Goal: Transaction & Acquisition: Purchase product/service

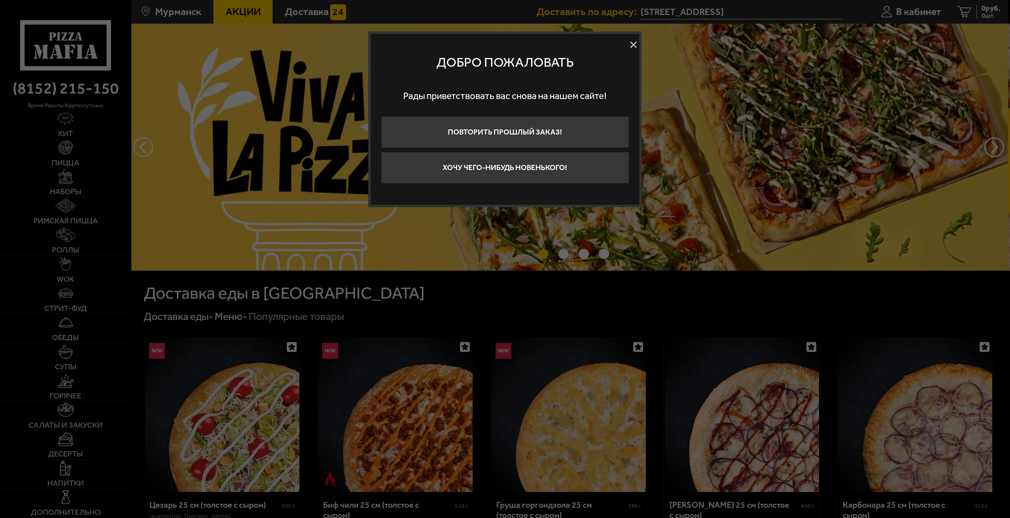
click at [630, 43] on button at bounding box center [633, 45] width 12 height 12
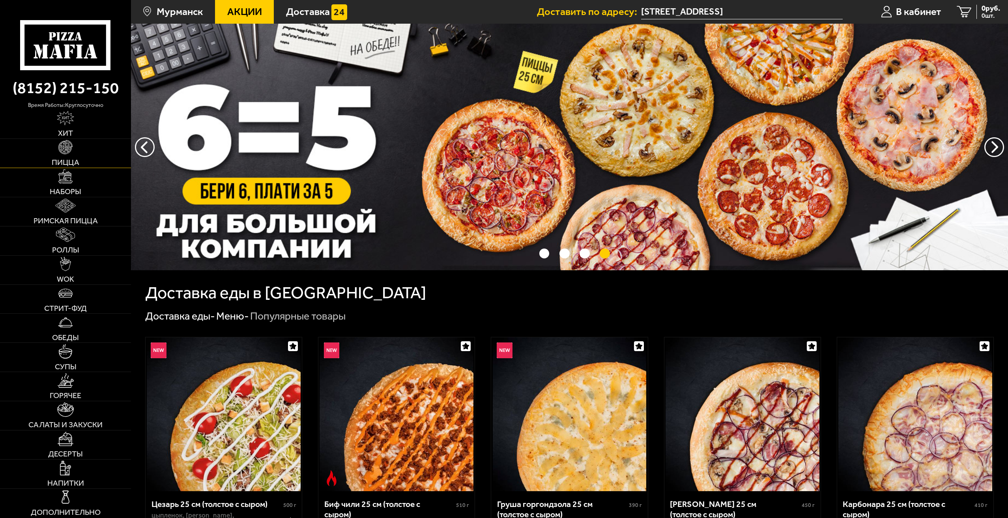
click at [77, 157] on link "Пицца" at bounding box center [65, 153] width 131 height 29
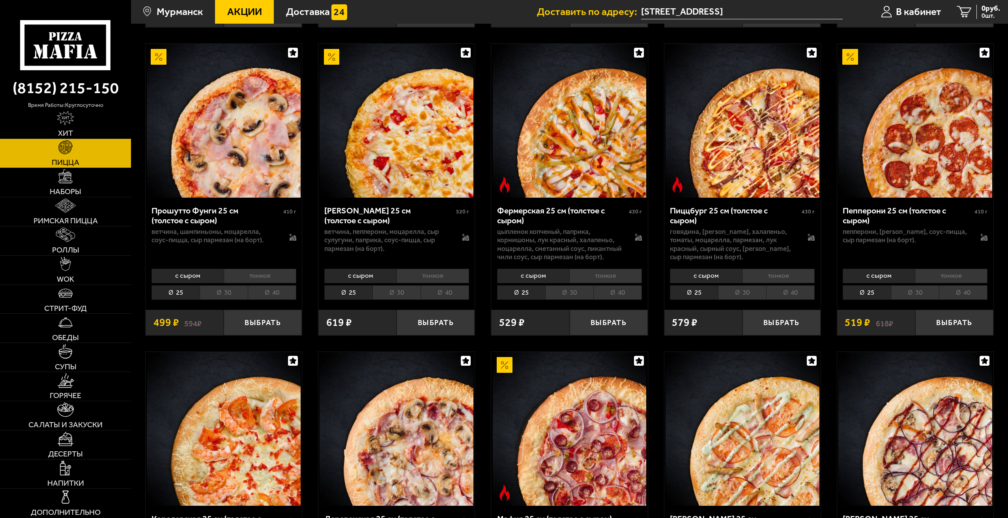
scroll to position [828, 0]
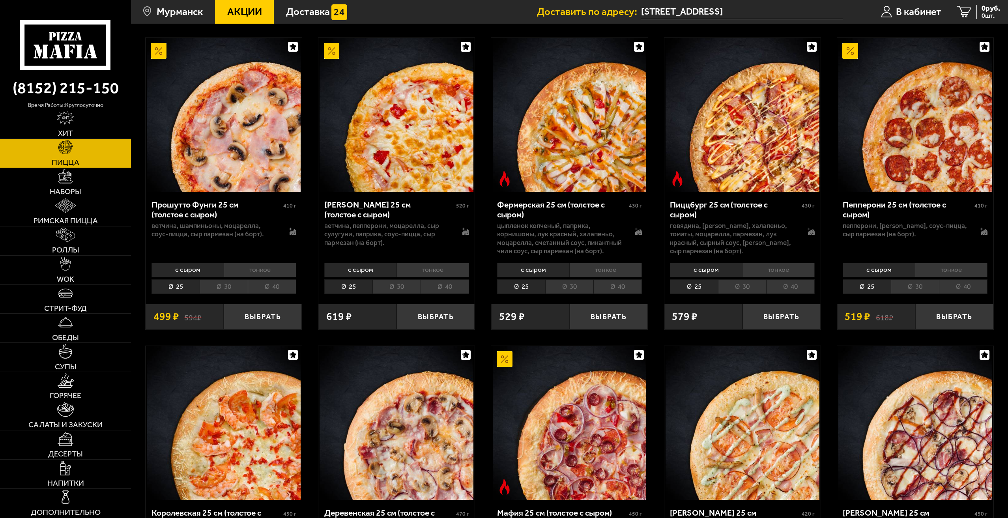
click at [903, 288] on li "30" at bounding box center [915, 286] width 48 height 15
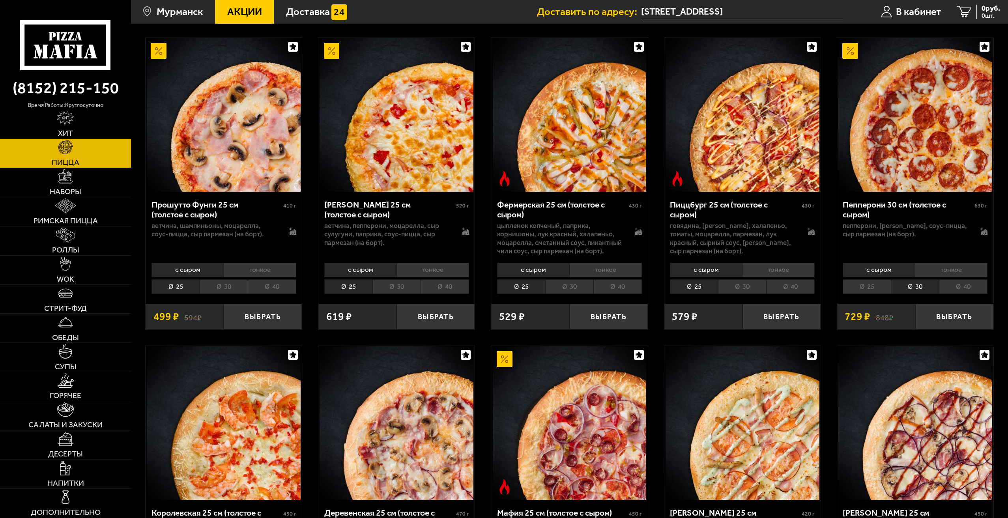
click at [876, 284] on li "25" at bounding box center [866, 286] width 48 height 15
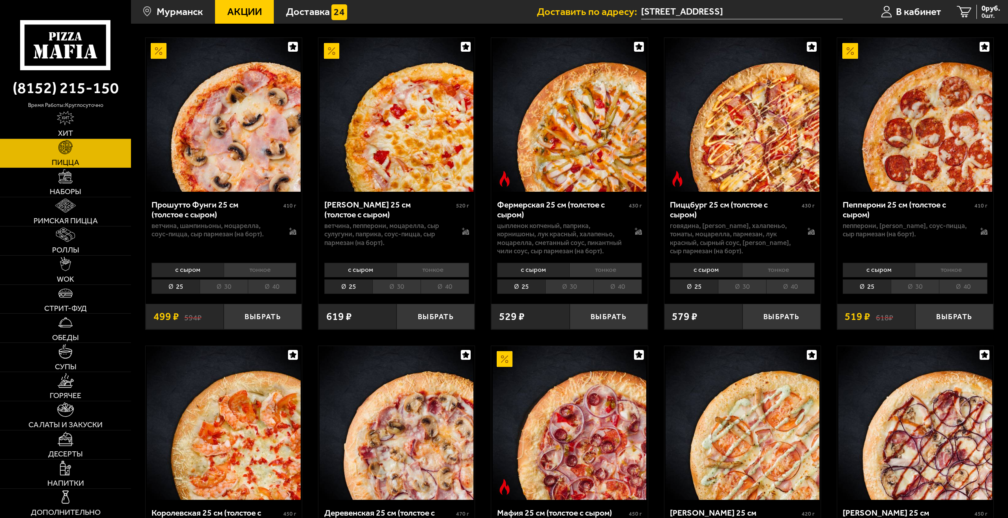
click at [905, 280] on li "30" at bounding box center [915, 286] width 48 height 15
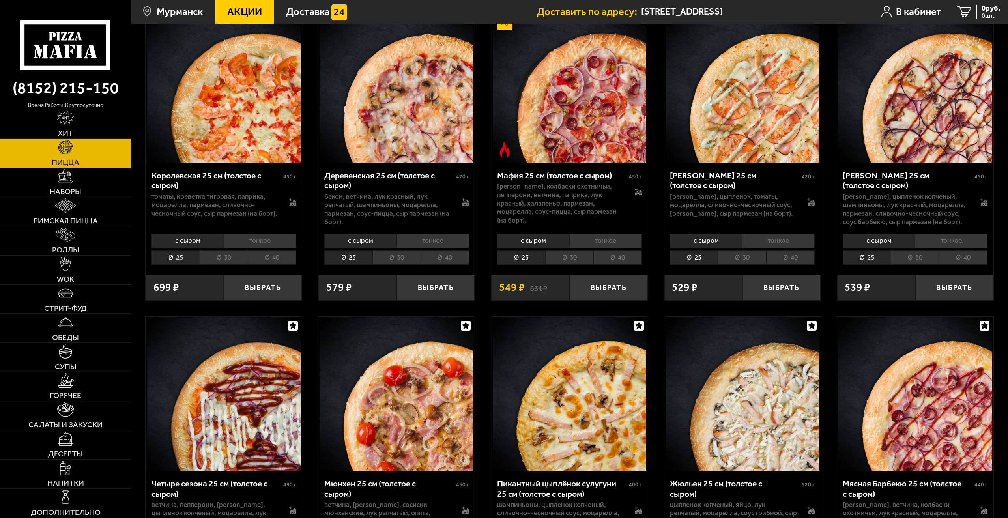
scroll to position [1223, 0]
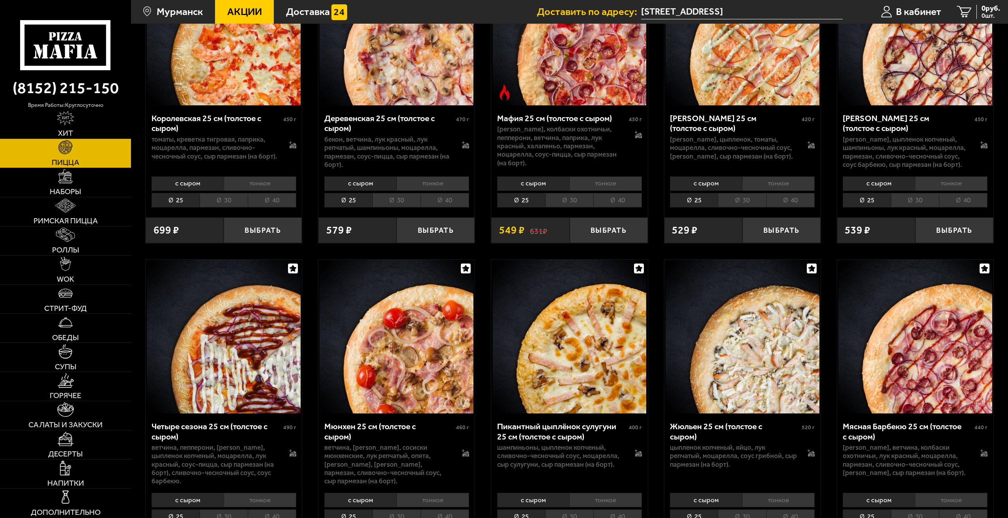
click at [565, 203] on li "30" at bounding box center [569, 200] width 48 height 15
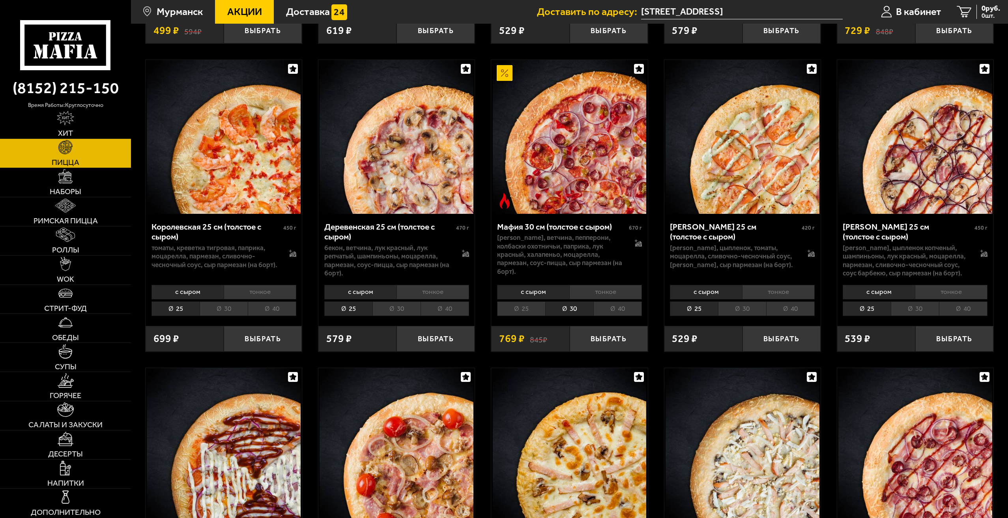
scroll to position [1102, 0]
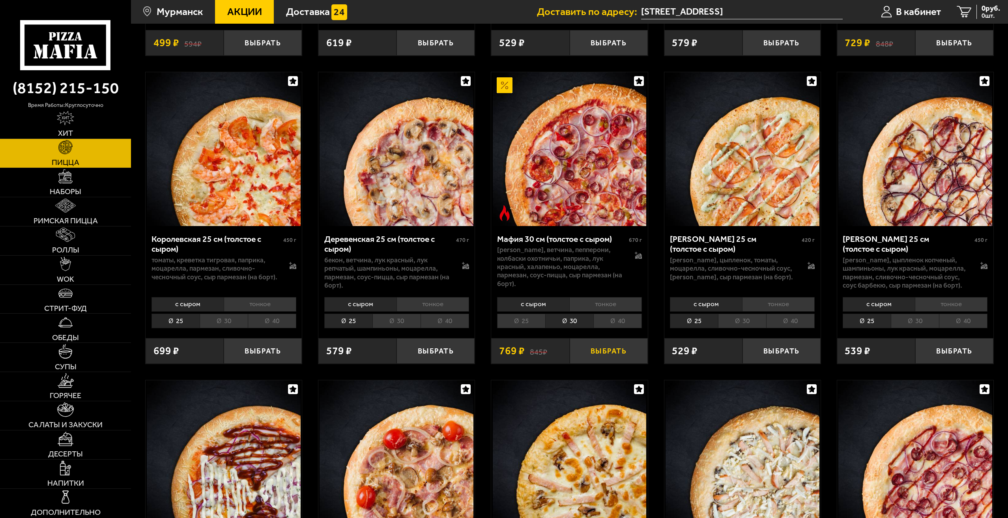
click at [599, 351] on button "Выбрать" at bounding box center [608, 351] width 78 height 26
click at [585, 354] on button "−" at bounding box center [582, 351] width 26 height 26
click at [639, 254] on icon at bounding box center [638, 255] width 7 height 7
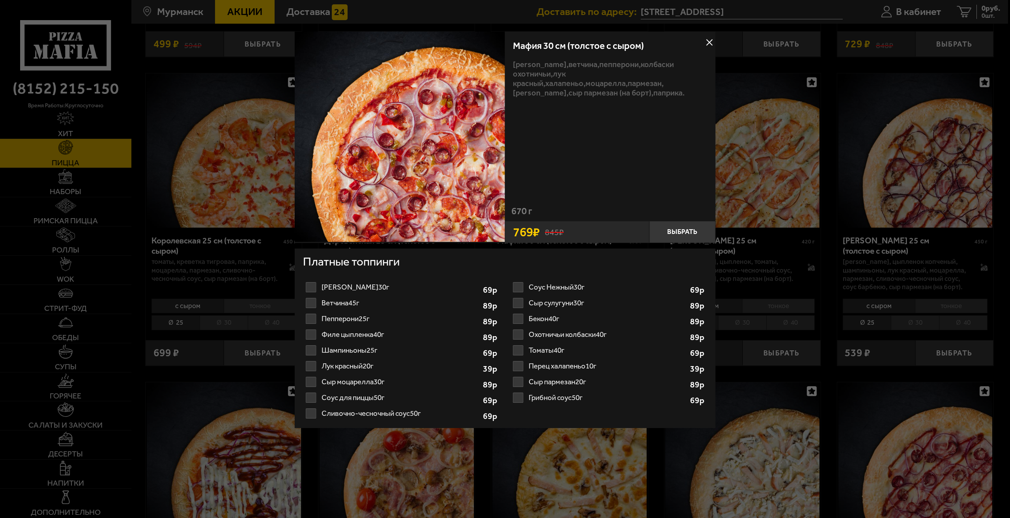
click at [518, 364] on label "Перец халапеньо 10г 1 2 3 4 5 6 7 8" at bounding box center [608, 366] width 197 height 16
click at [0, 0] on input "Перец халапеньо 10г 1 2 3 4 5 6 7 8" at bounding box center [0, 0] width 0 height 0
click at [673, 369] on select "1 2 3 4 5 6 7 8" at bounding box center [667, 367] width 28 height 13
select select "2"
click at [653, 361] on select "1 2 3 4 5 6 7 8" at bounding box center [667, 367] width 28 height 13
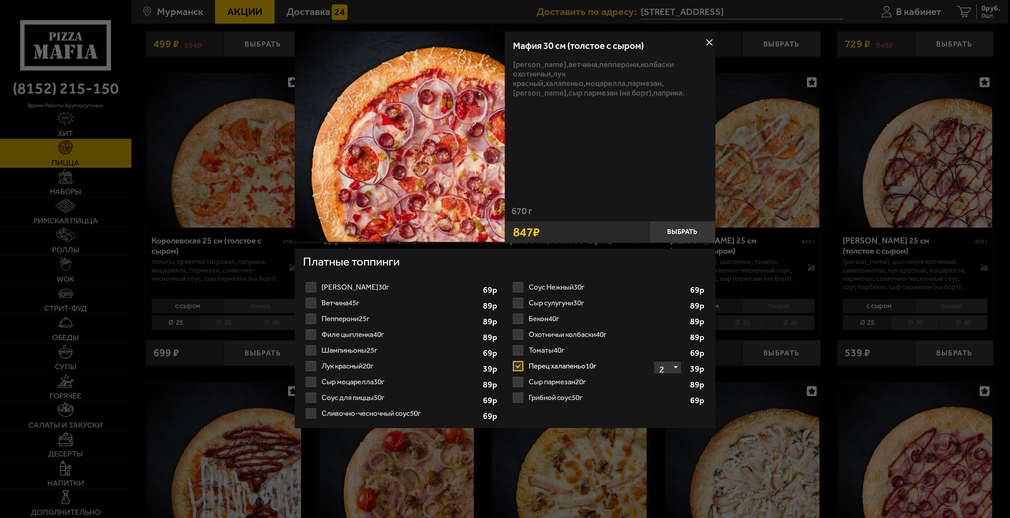
click at [338, 336] on label "Филе цыпленка 40г 1 2 3 4 5 6" at bounding box center [401, 335] width 197 height 16
click at [0, 0] on input "Филе цыпленка 40г 1 2 3 4 5 6" at bounding box center [0, 0] width 0 height 0
click at [310, 333] on label "Филе цыпленка 40г 1 2 3 4 5 6" at bounding box center [401, 335] width 197 height 16
click at [0, 0] on input "Филе цыпленка 40г 1 2 3 4 5 6" at bounding box center [0, 0] width 0 height 0
click at [677, 230] on button "Выбрать" at bounding box center [682, 232] width 66 height 22
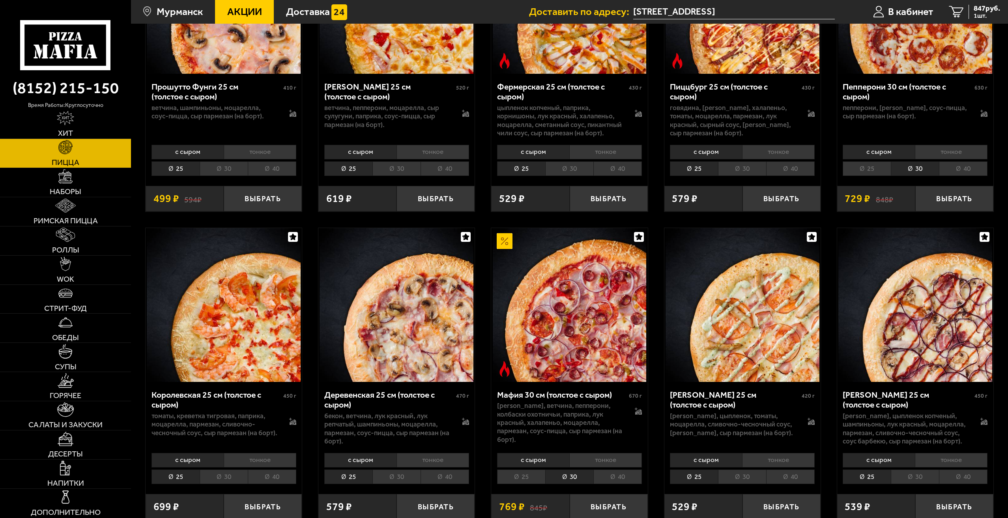
scroll to position [944, 0]
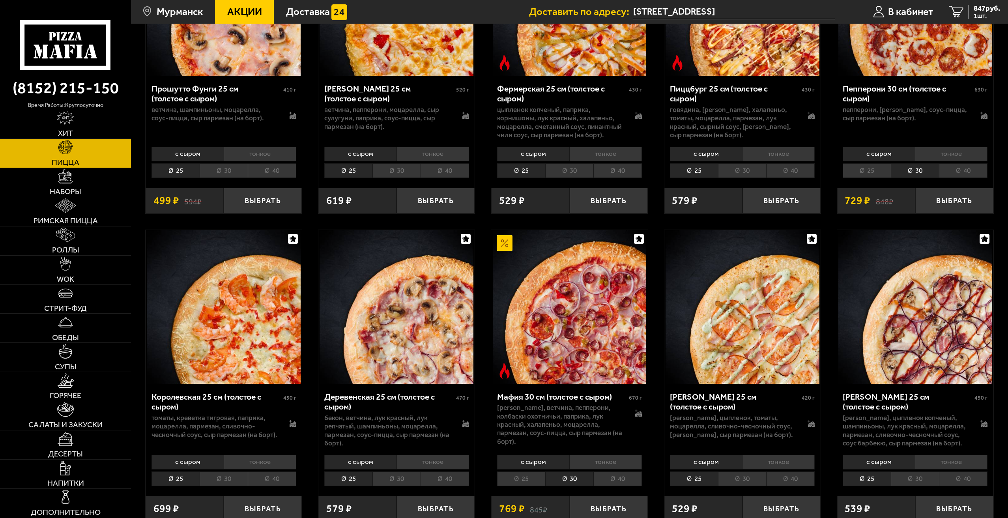
click at [873, 172] on li "25" at bounding box center [866, 170] width 48 height 15
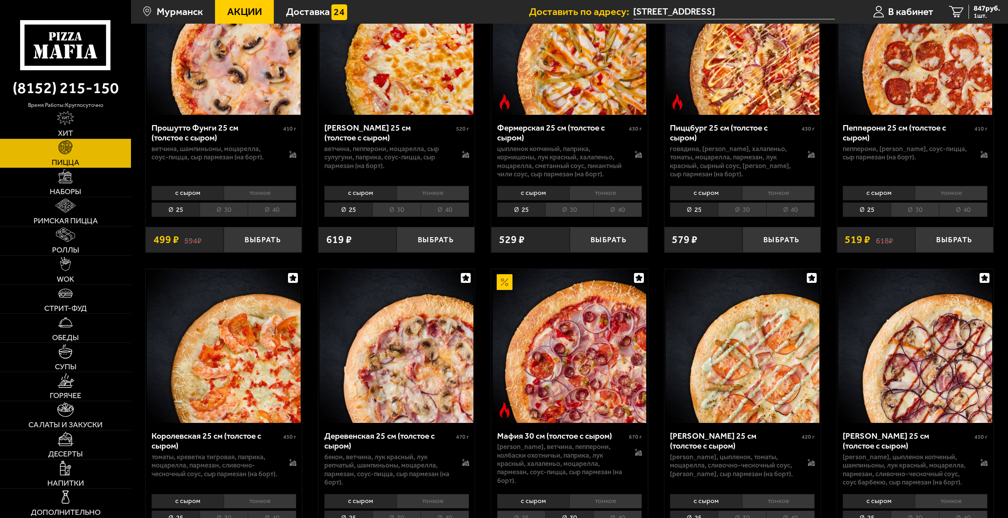
scroll to position [905, 0]
click at [934, 245] on button "Выбрать" at bounding box center [954, 240] width 78 height 26
click at [80, 248] on link "Роллы" at bounding box center [65, 240] width 131 height 29
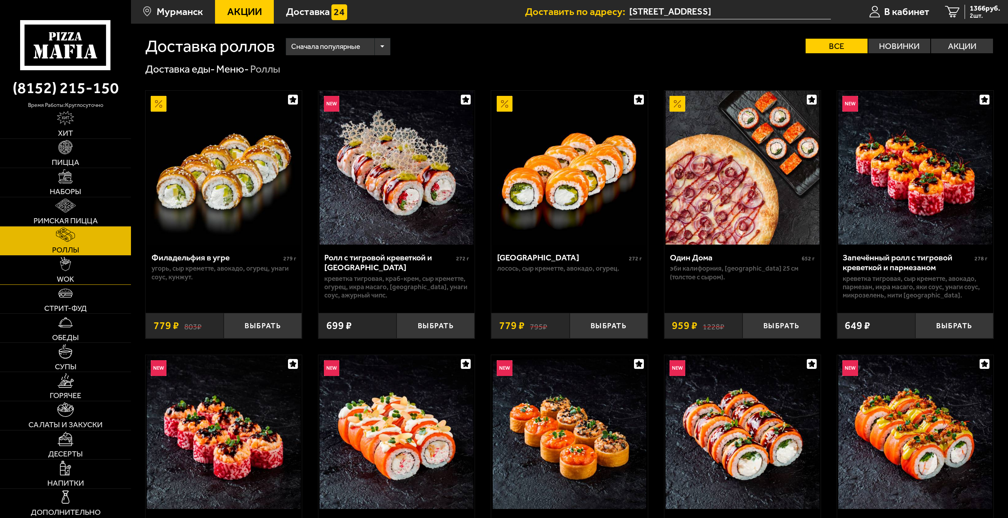
click at [78, 272] on link "WOK" at bounding box center [65, 270] width 131 height 29
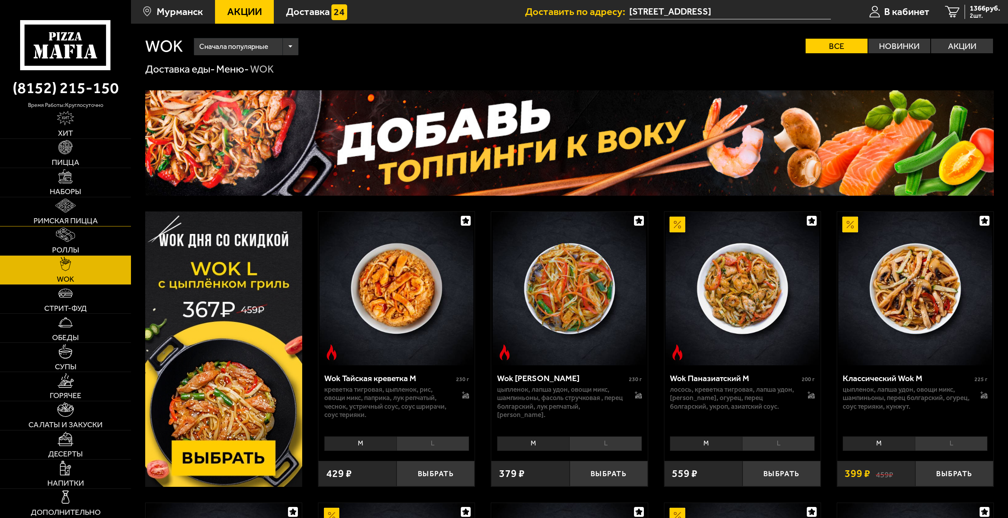
click at [82, 207] on link "Римская пицца" at bounding box center [65, 211] width 131 height 29
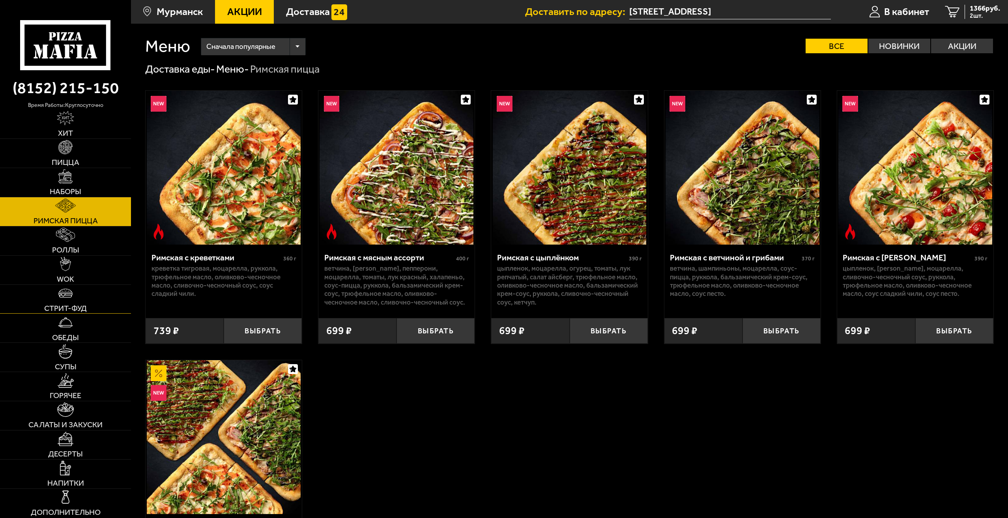
click at [61, 288] on img at bounding box center [65, 293] width 14 height 14
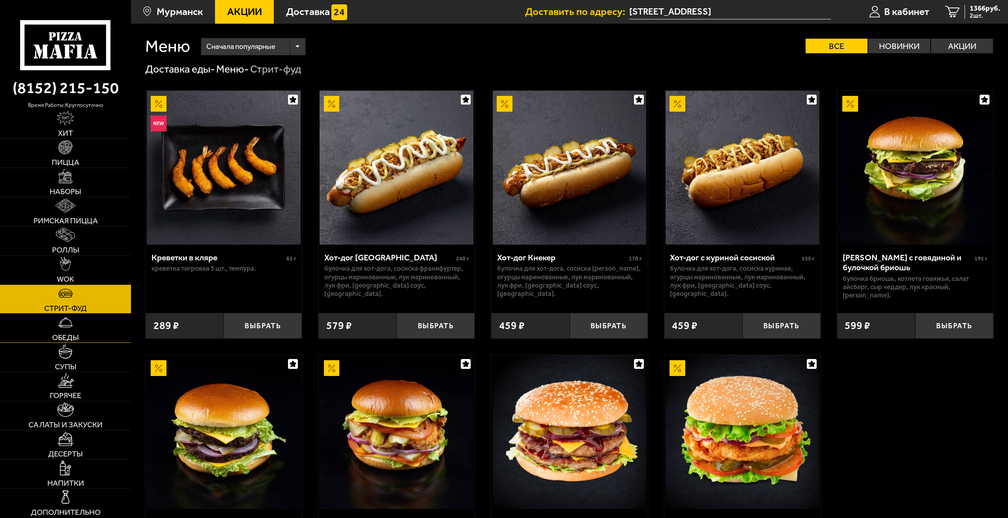
click at [71, 335] on span "Обеды" at bounding box center [65, 338] width 27 height 8
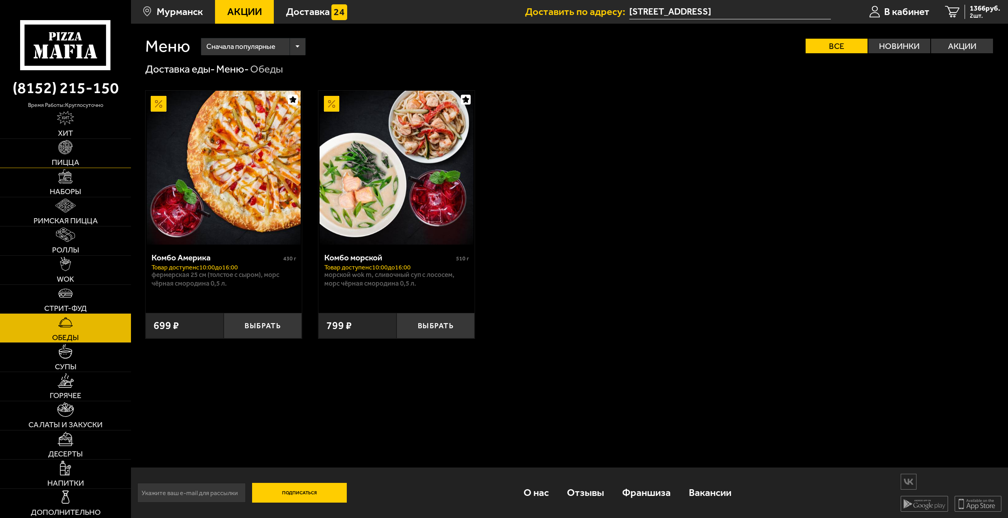
click at [75, 159] on span "Пицца" at bounding box center [66, 163] width 28 height 8
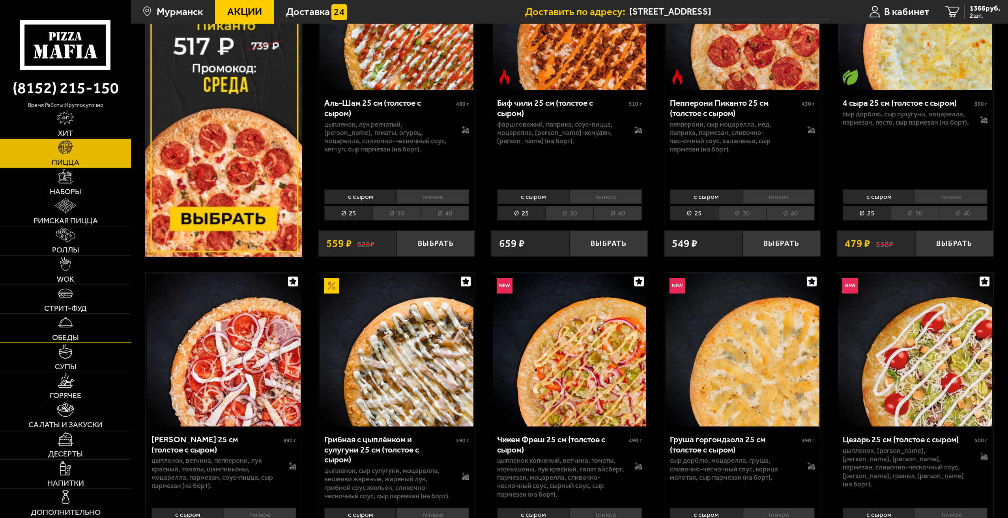
scroll to position [276, 0]
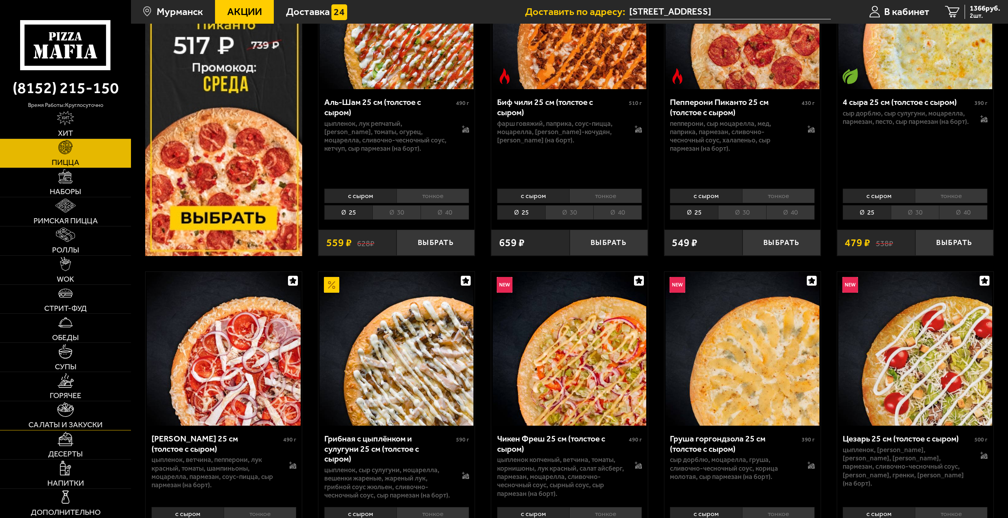
click at [86, 414] on link "Салаты и закуски" at bounding box center [65, 415] width 131 height 29
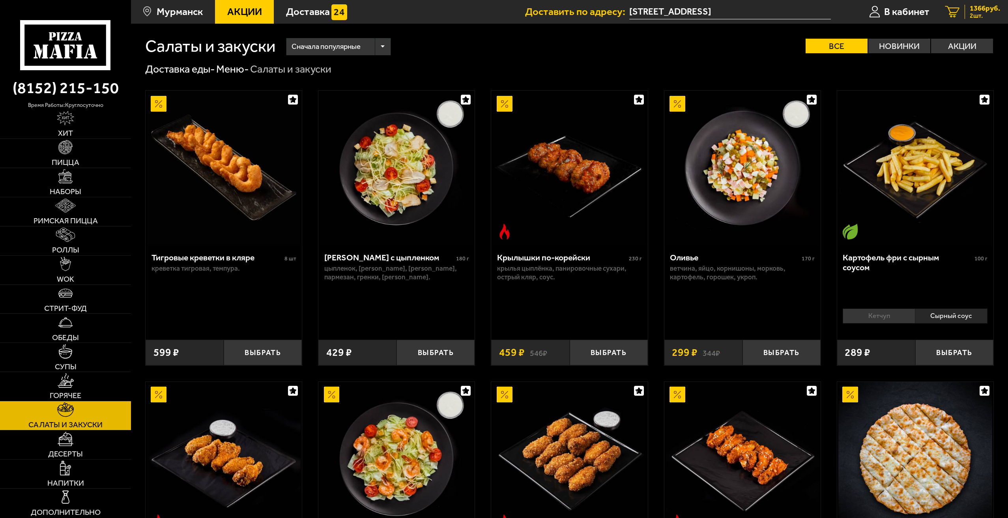
click at [990, 9] on span "1366 руб." at bounding box center [984, 8] width 30 height 7
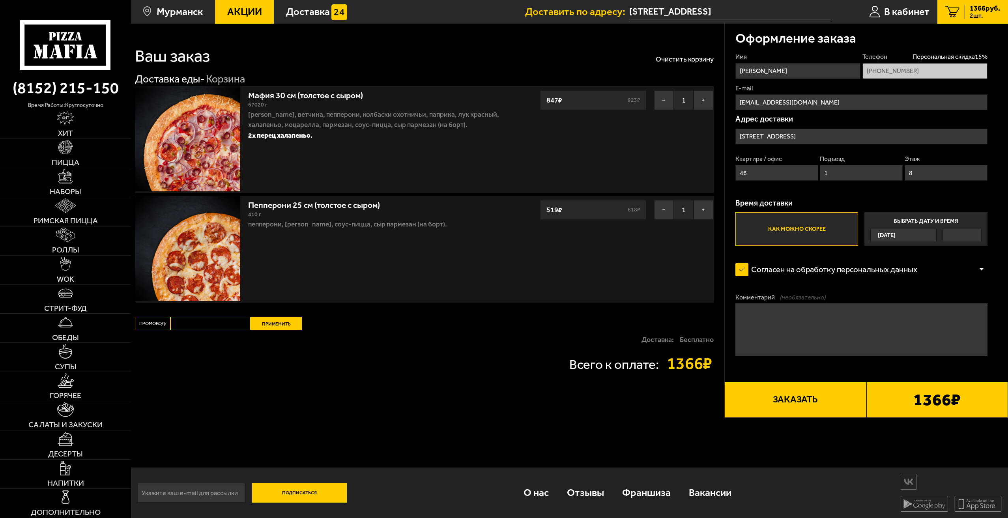
click at [807, 398] on button "Заказать" at bounding box center [795, 399] width 142 height 35
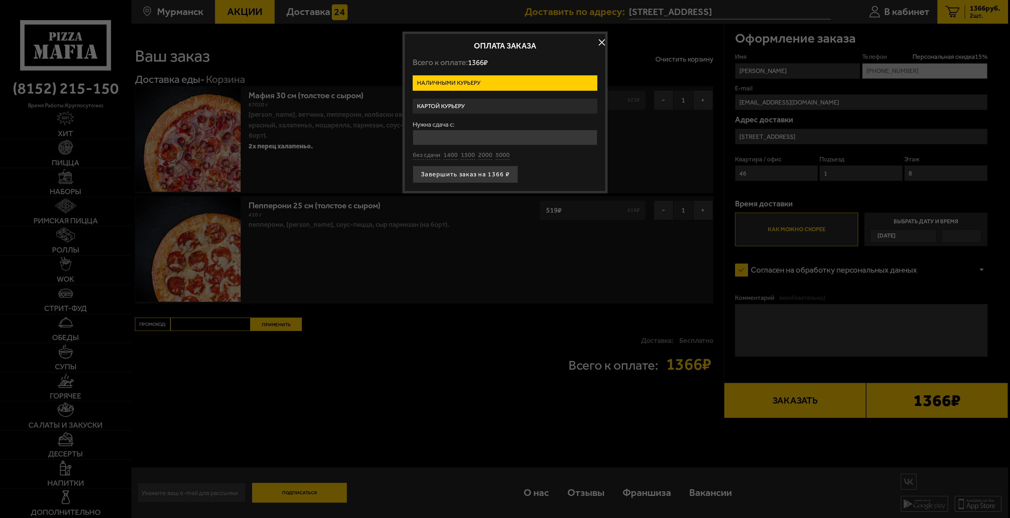
click at [471, 99] on label "Картой курьеру" at bounding box center [505, 106] width 185 height 15
click at [0, 0] on input "Картой курьеру" at bounding box center [0, 0] width 0 height 0
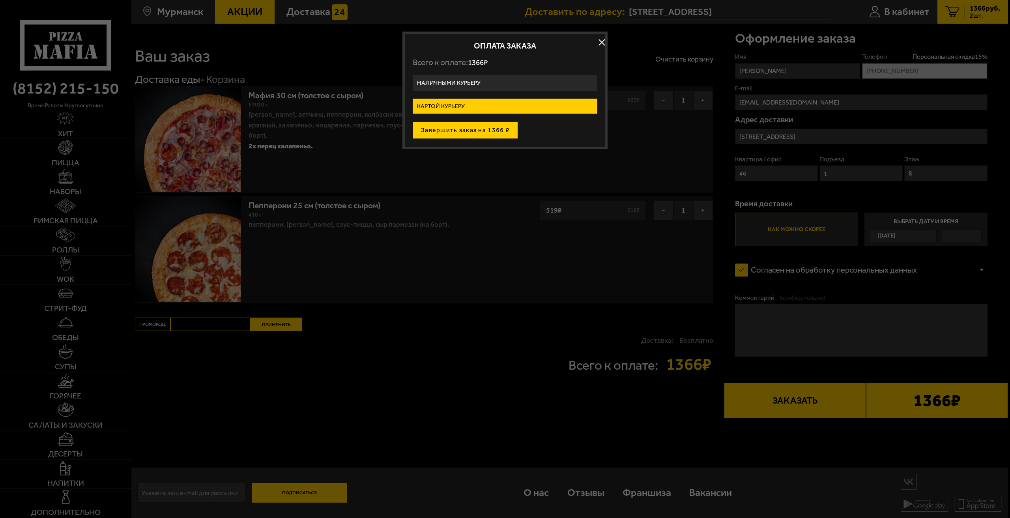
click at [476, 129] on button "Завершить заказ на 1366 ₽" at bounding box center [465, 129] width 105 height 17
